Goal: Find specific page/section

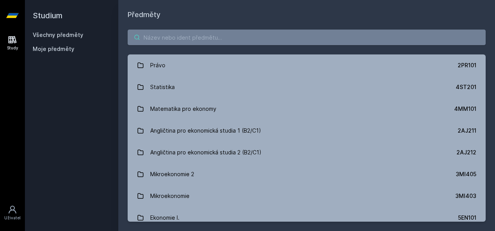
click at [191, 40] on input "search" at bounding box center [307, 38] width 358 height 16
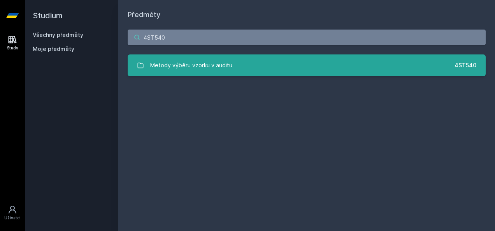
type input "4ST540"
click at [290, 69] on link "Metody výběru vzorku v auditu 4ST540" at bounding box center [307, 65] width 358 height 22
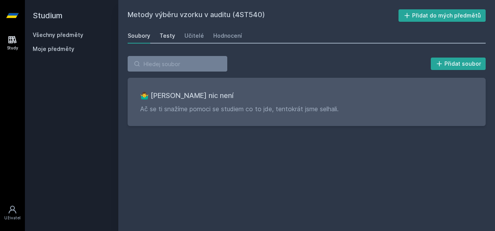
click at [170, 35] on div "Testy" at bounding box center [168, 36] width 16 height 8
click at [203, 38] on div "Soubory Testy Učitelé Hodnocení" at bounding box center [307, 36] width 358 height 16
drag, startPoint x: 203, startPoint y: 38, endPoint x: 198, endPoint y: 36, distance: 5.4
click at [198, 36] on div "Soubory Testy Učitelé Hodnocení" at bounding box center [307, 36] width 358 height 16
click at [198, 36] on div "Učitelé" at bounding box center [193, 36] width 19 height 8
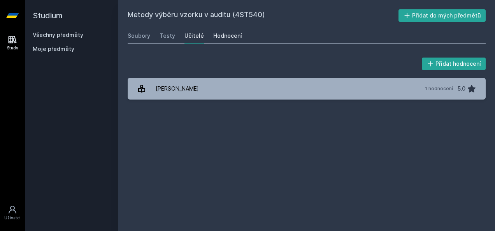
click at [217, 39] on div "Hodnocení" at bounding box center [227, 36] width 29 height 8
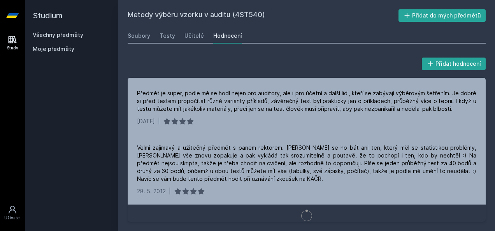
scroll to position [346, 0]
